Goal: Find specific page/section: Find specific page/section

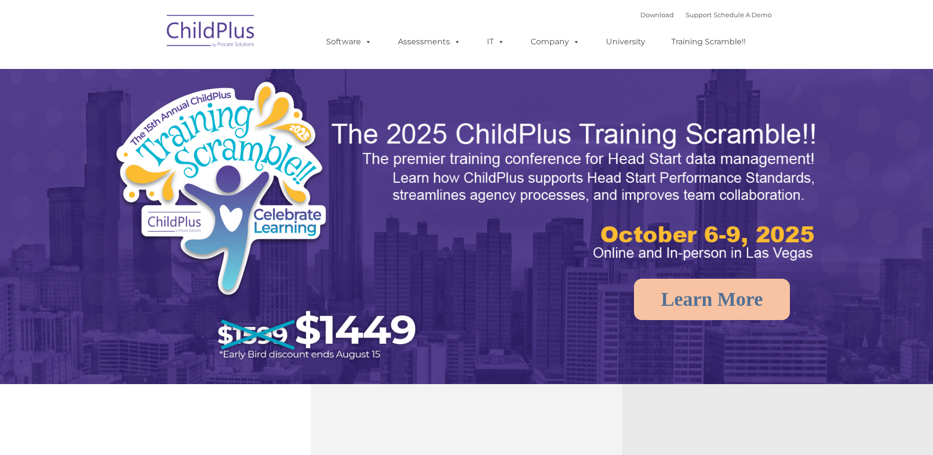
select select "MEDIUM"
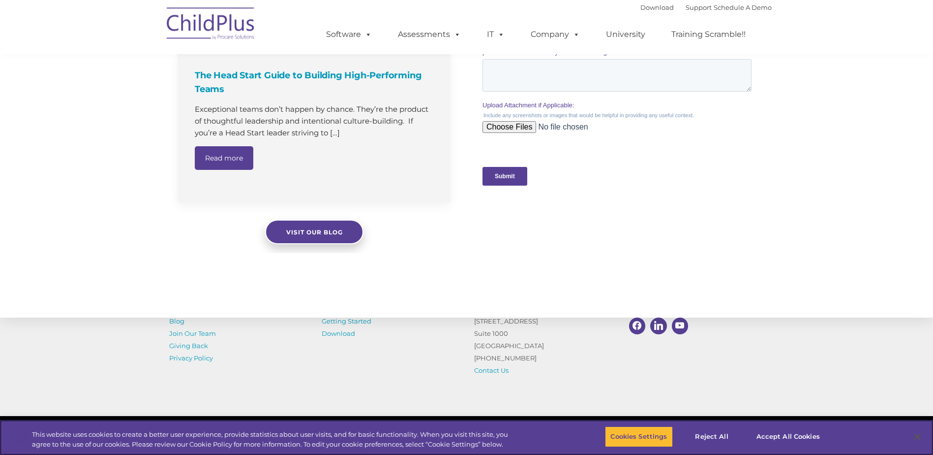
scroll to position [983, 0]
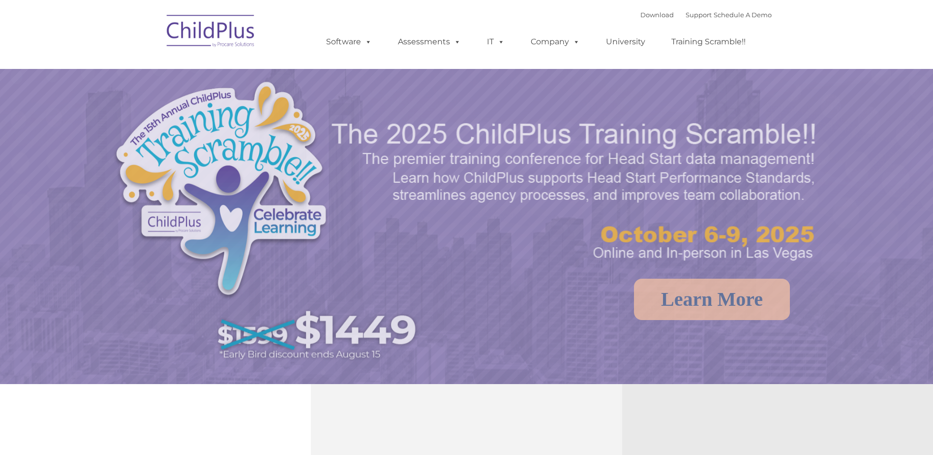
select select "MEDIUM"
